Goal: Information Seeking & Learning: Learn about a topic

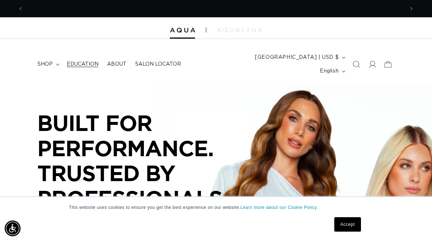
scroll to position [0, 762]
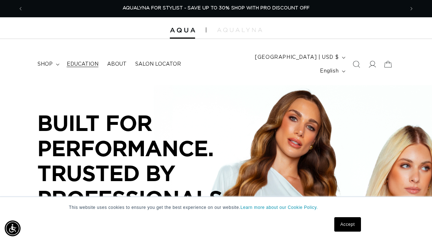
click at [85, 61] on span "Education" at bounding box center [83, 64] width 32 height 6
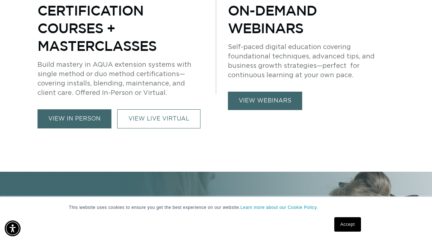
scroll to position [0, 381]
